Goal: Check status

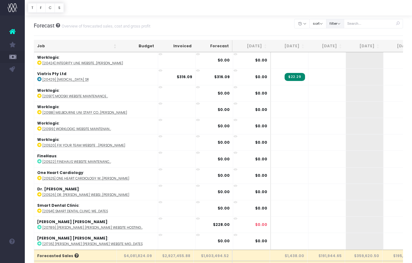
click at [344, 23] on button "filter" at bounding box center [335, 24] width 18 height 10
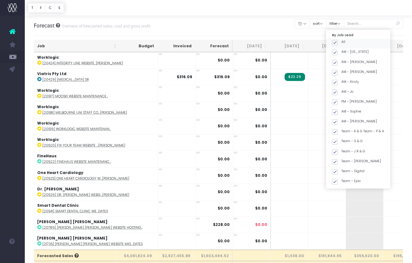
click at [337, 42] on span at bounding box center [335, 43] width 6 height 6
click at [341, 42] on input "All" at bounding box center [343, 42] width 4 height 4
checkbox input "false"
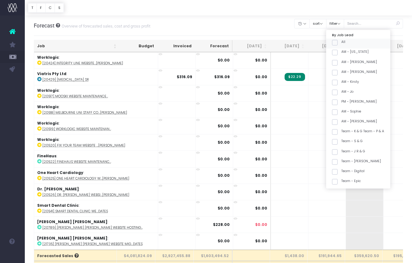
checkbox input "false"
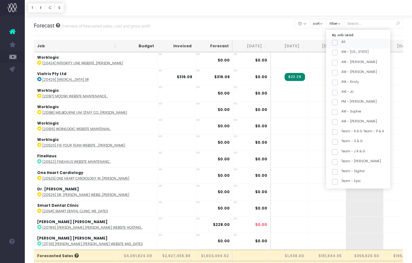
checkbox input "false"
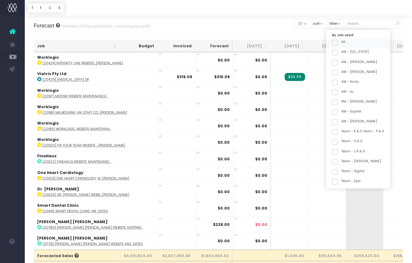
checkbox input "false"
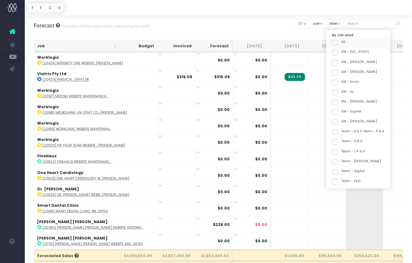
checkbox input "false"
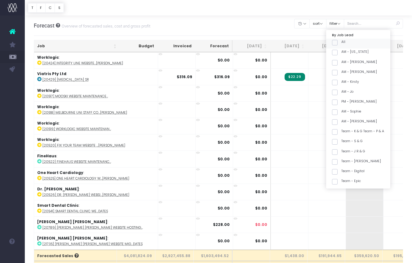
checkbox input "false"
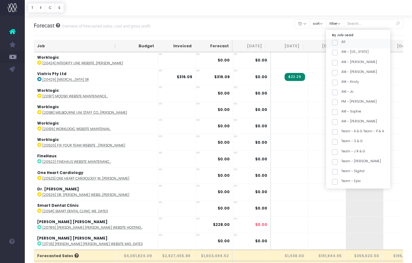
checkbox input "false"
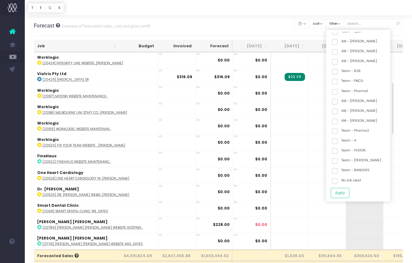
scroll to position [152, 0]
click at [337, 169] on span at bounding box center [335, 170] width 6 height 6
click at [343, 169] on input "Team - BANGERS" at bounding box center [343, 168] width 4 height 4
checkbox input "true"
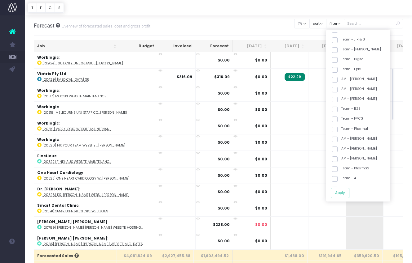
scroll to position [1, 0]
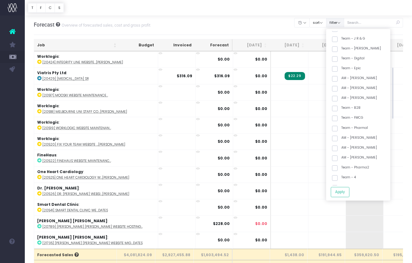
click at [339, 23] on button "filter" at bounding box center [335, 23] width 18 height 10
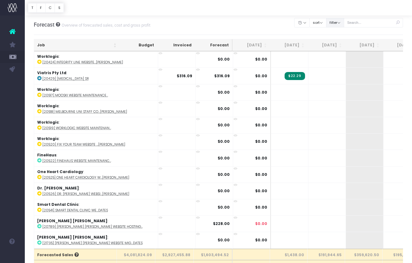
click at [343, 23] on button "filter" at bounding box center [335, 23] width 18 height 10
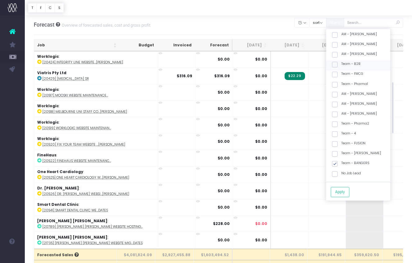
scroll to position [166, 0]
click at [347, 191] on button "Apply" at bounding box center [339, 192] width 19 height 10
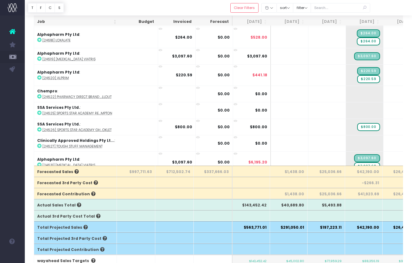
scroll to position [80, 0]
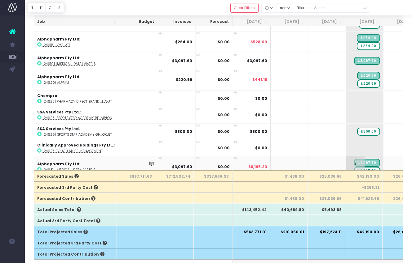
click at [354, 167] on span "$3,097.60" at bounding box center [367, 171] width 26 height 8
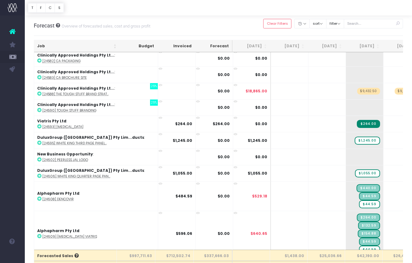
scroll to position [2703, 0]
